Goal: Find specific page/section: Find specific page/section

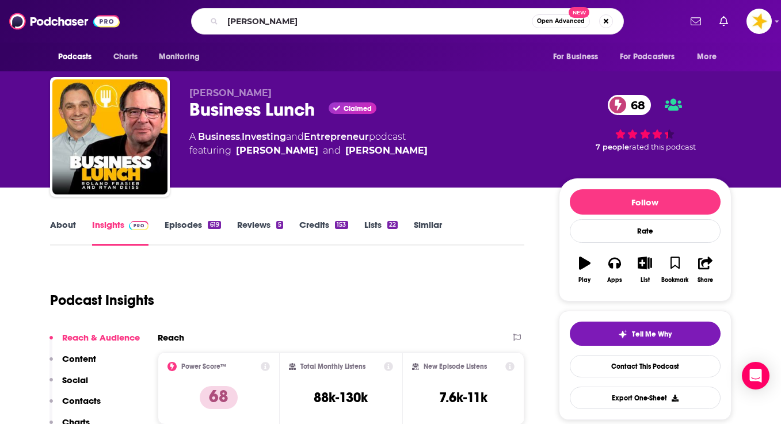
type input "[PERSON_NAME]"
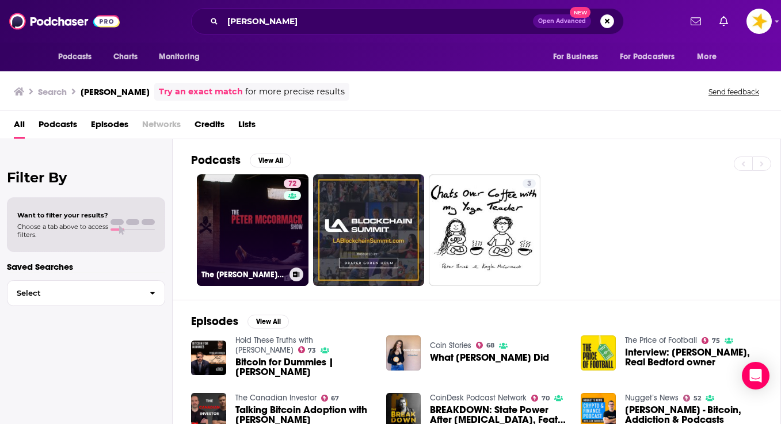
click at [281, 222] on link "72 The [PERSON_NAME] Show" at bounding box center [253, 230] width 112 height 112
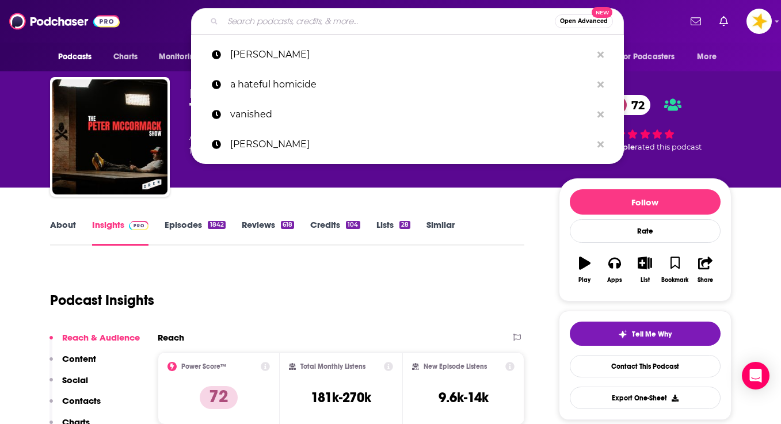
click at [284, 23] on input "Search podcasts, credits, & more..." at bounding box center [389, 21] width 332 height 18
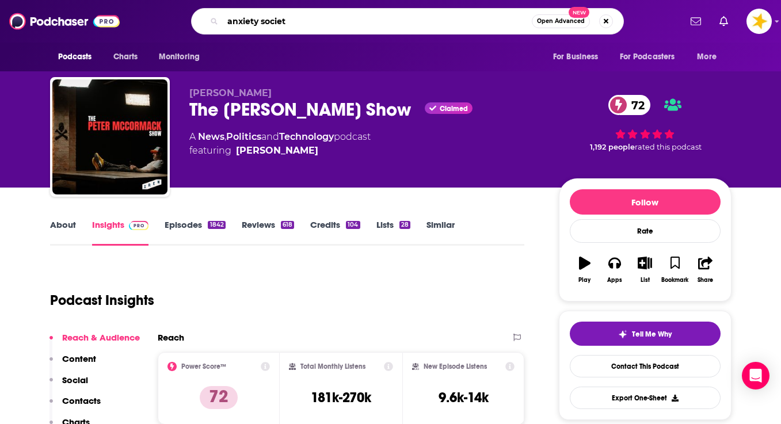
type input "anxiety society"
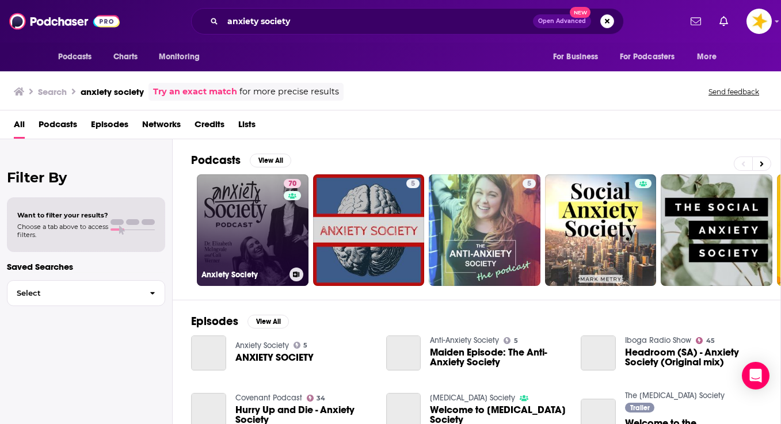
click at [242, 217] on link "70 Anxiety Society" at bounding box center [253, 230] width 112 height 112
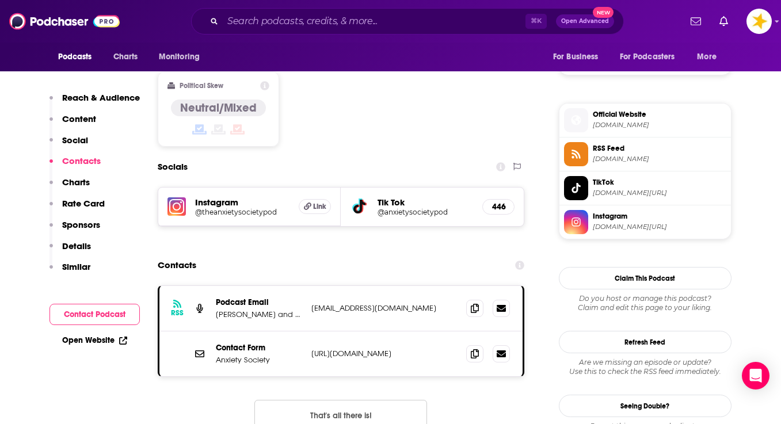
scroll to position [965, 0]
